Goal: Transaction & Acquisition: Purchase product/service

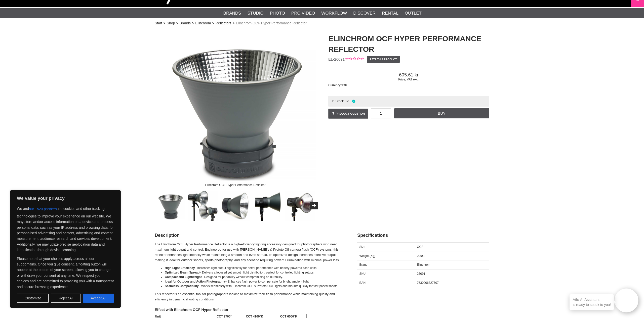
scroll to position [23, 0]
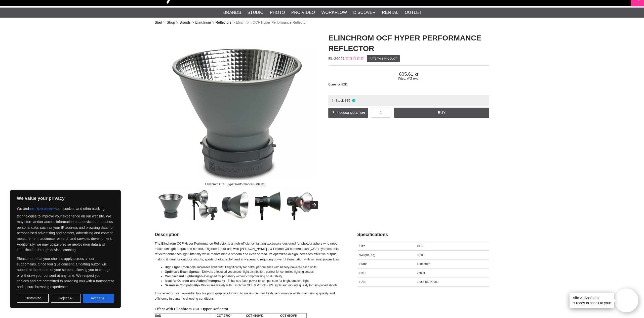
click at [194, 197] on img at bounding box center [203, 205] width 30 height 30
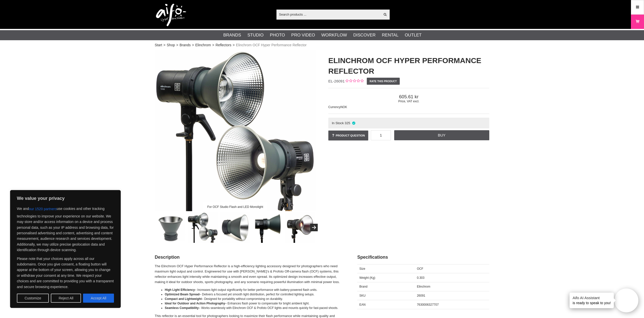
scroll to position [0, 0]
click at [204, 46] on link "Elinchrom" at bounding box center [203, 45] width 16 height 5
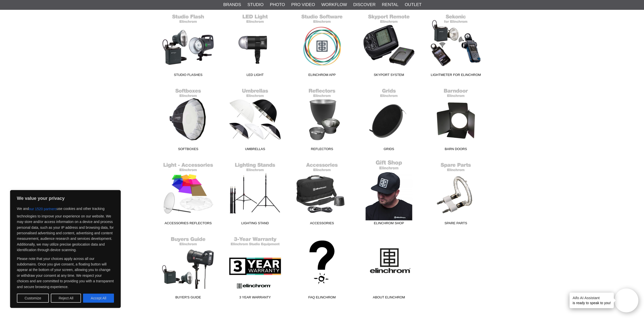
scroll to position [155, 0]
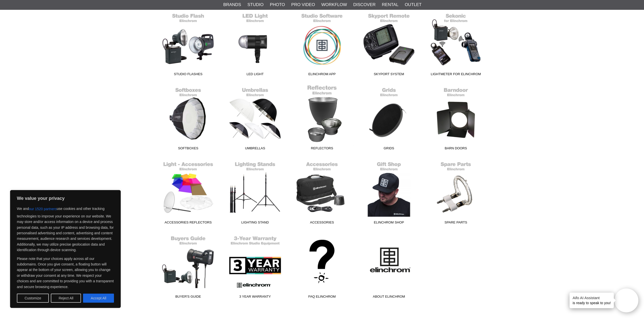
click at [321, 115] on link "Reflectors" at bounding box center [321, 119] width 67 height 68
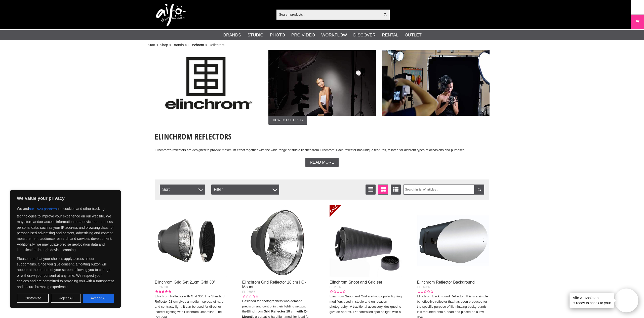
click at [199, 46] on link "Elinchrom" at bounding box center [196, 45] width 16 height 5
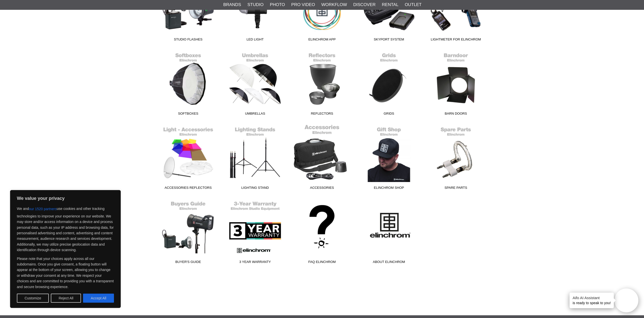
scroll to position [190, 0]
click at [193, 146] on link "Accessories Reflectors" at bounding box center [188, 158] width 67 height 68
click at [190, 128] on link "Accessories Reflectors" at bounding box center [188, 158] width 67 height 68
click at [107, 296] on button "Accept All" at bounding box center [98, 298] width 31 height 9
checkbox input "true"
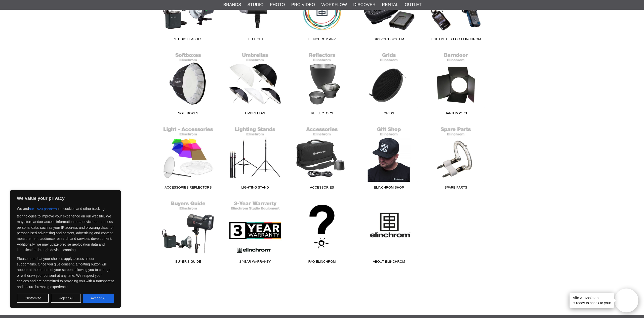
checkbox input "true"
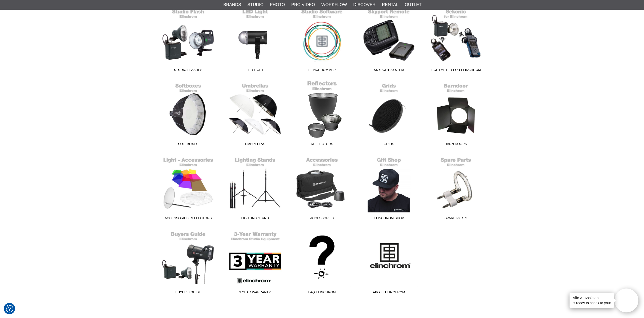
scroll to position [161, 0]
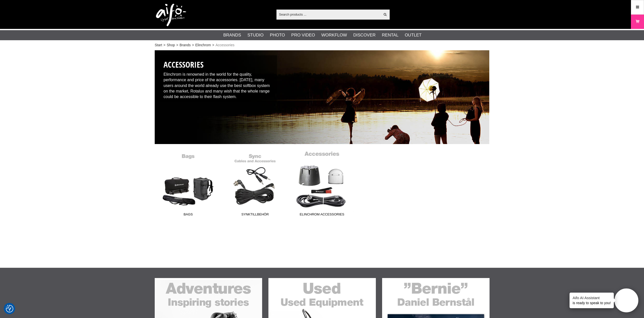
click at [318, 170] on link "Elinchrom Accessories" at bounding box center [321, 185] width 67 height 68
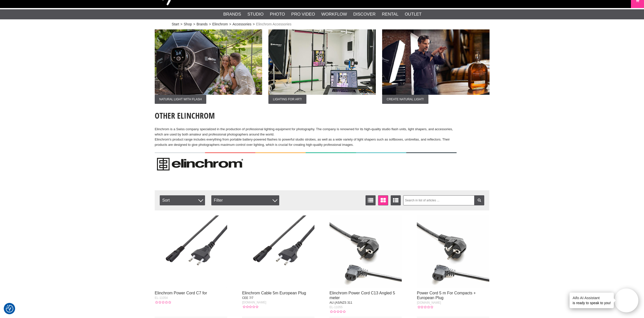
scroll to position [20, 0]
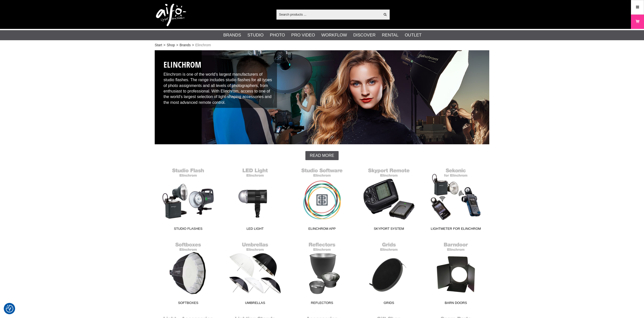
scroll to position [161, 0]
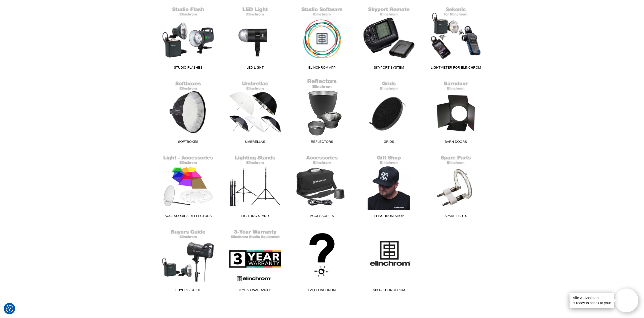
click at [325, 116] on link "Reflectors" at bounding box center [321, 112] width 67 height 68
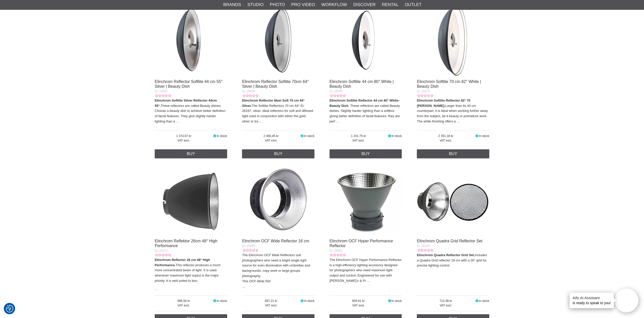
scroll to position [356, 0]
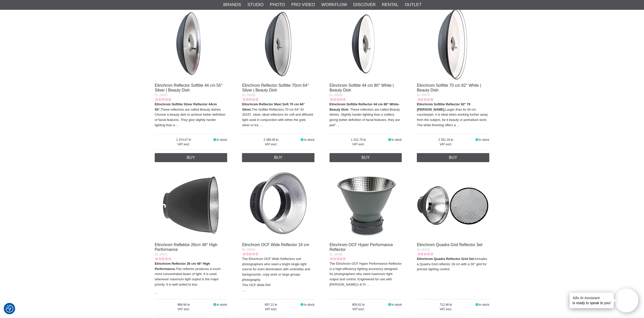
click at [367, 45] on img at bounding box center [365, 44] width 72 height 72
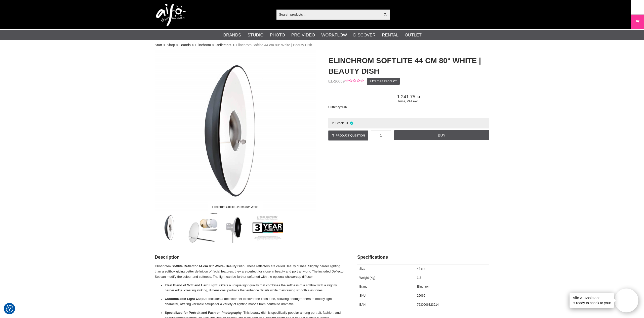
click at [204, 230] on img at bounding box center [203, 228] width 30 height 30
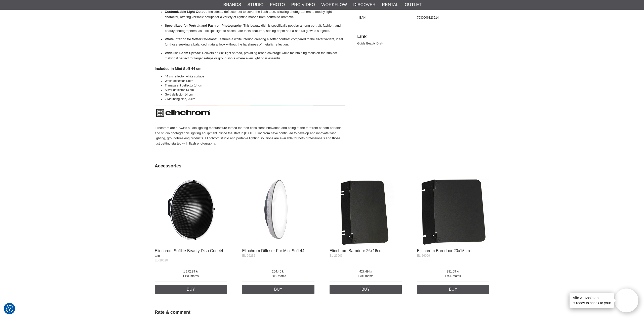
scroll to position [288, 0]
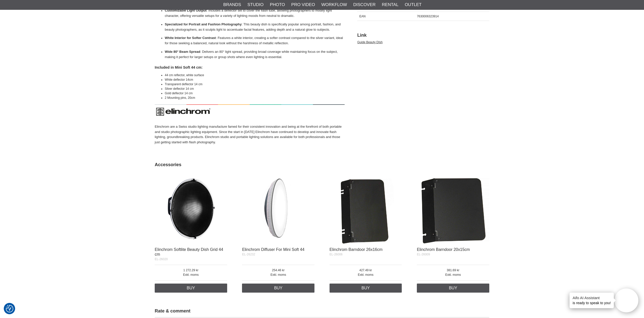
click at [280, 210] on img at bounding box center [278, 208] width 72 height 72
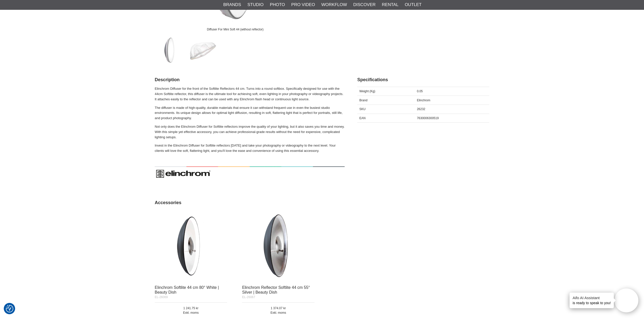
scroll to position [181, 0]
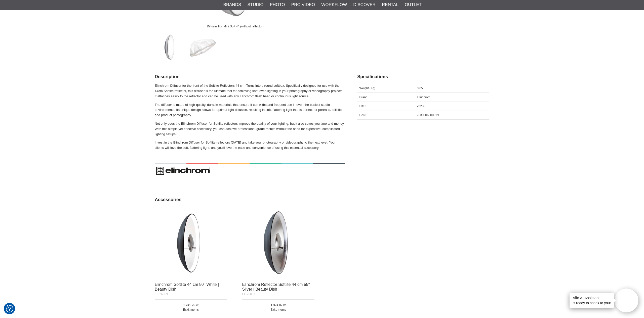
click at [178, 229] on img at bounding box center [191, 243] width 72 height 72
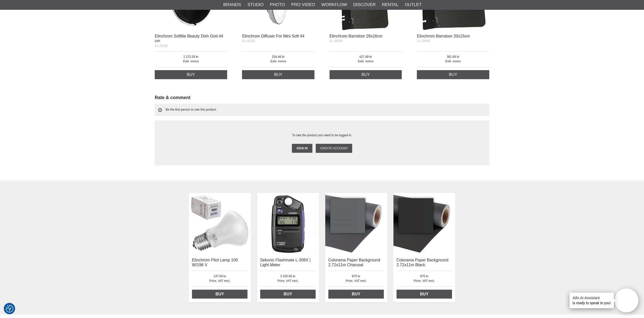
scroll to position [503, 0]
